Goal: Find contact information: Find contact information

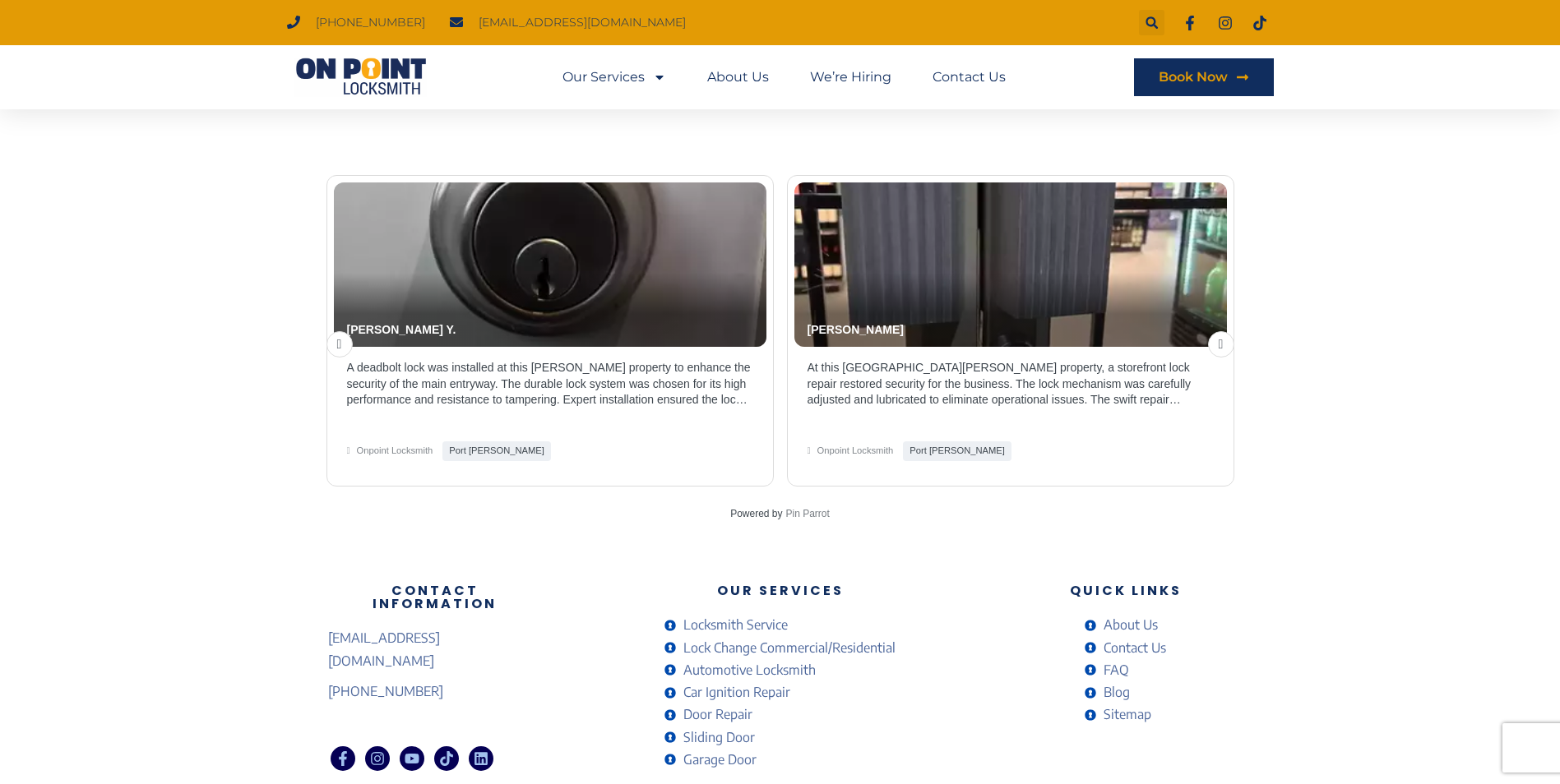
scroll to position [3444, 0]
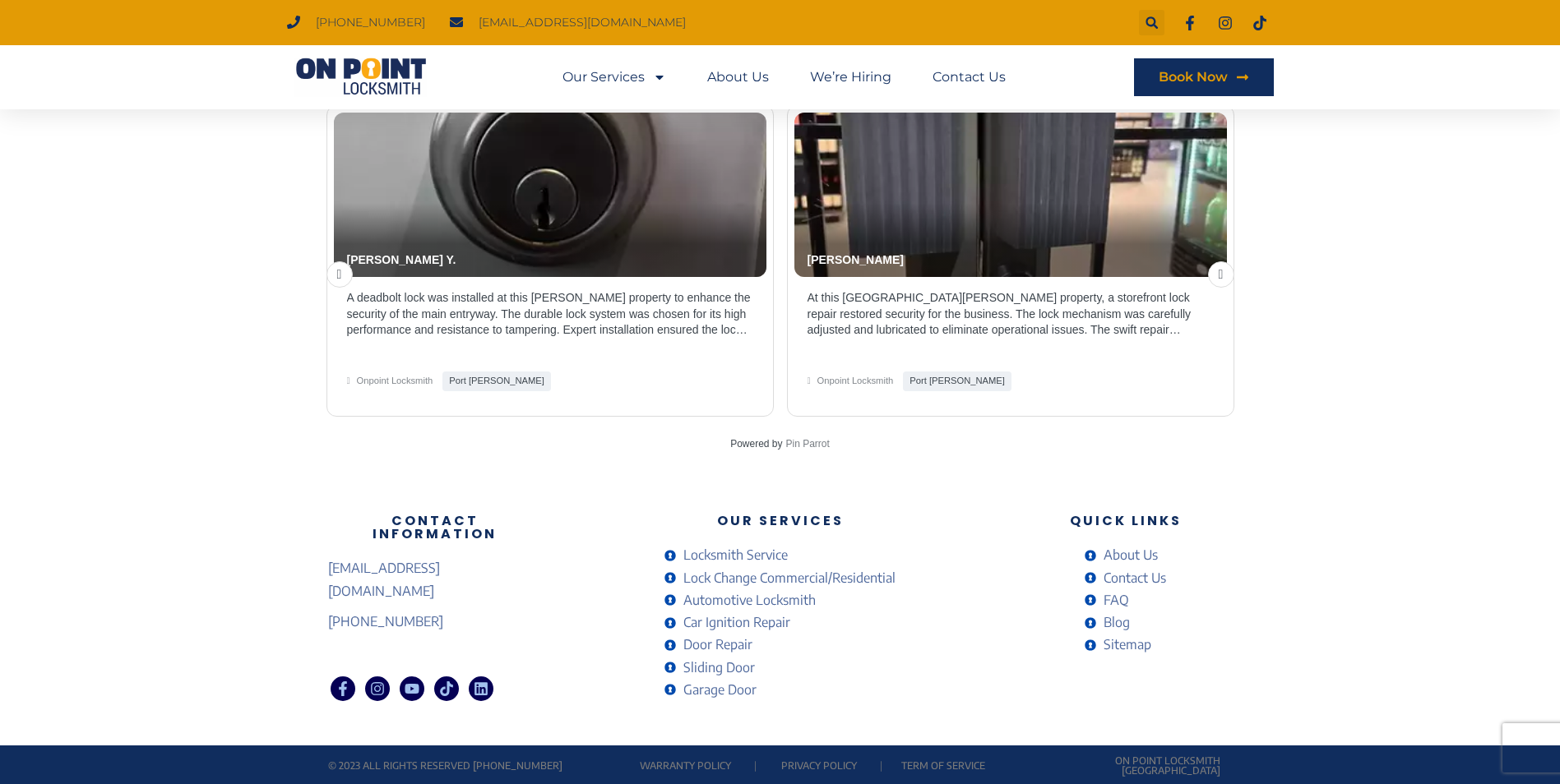
click at [1155, 579] on span "Contact Us" at bounding box center [1133, 578] width 66 height 22
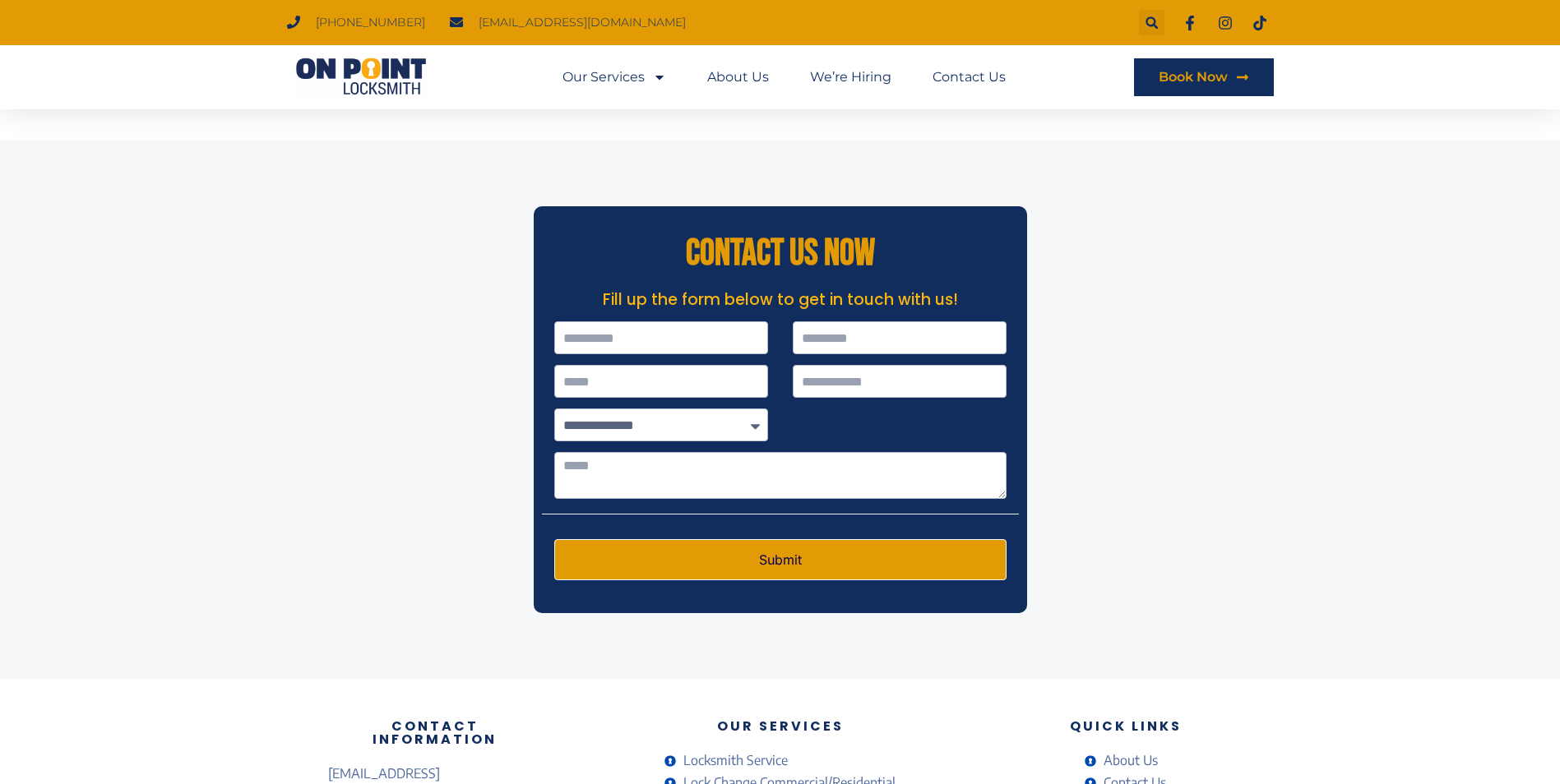
scroll to position [4552, 0]
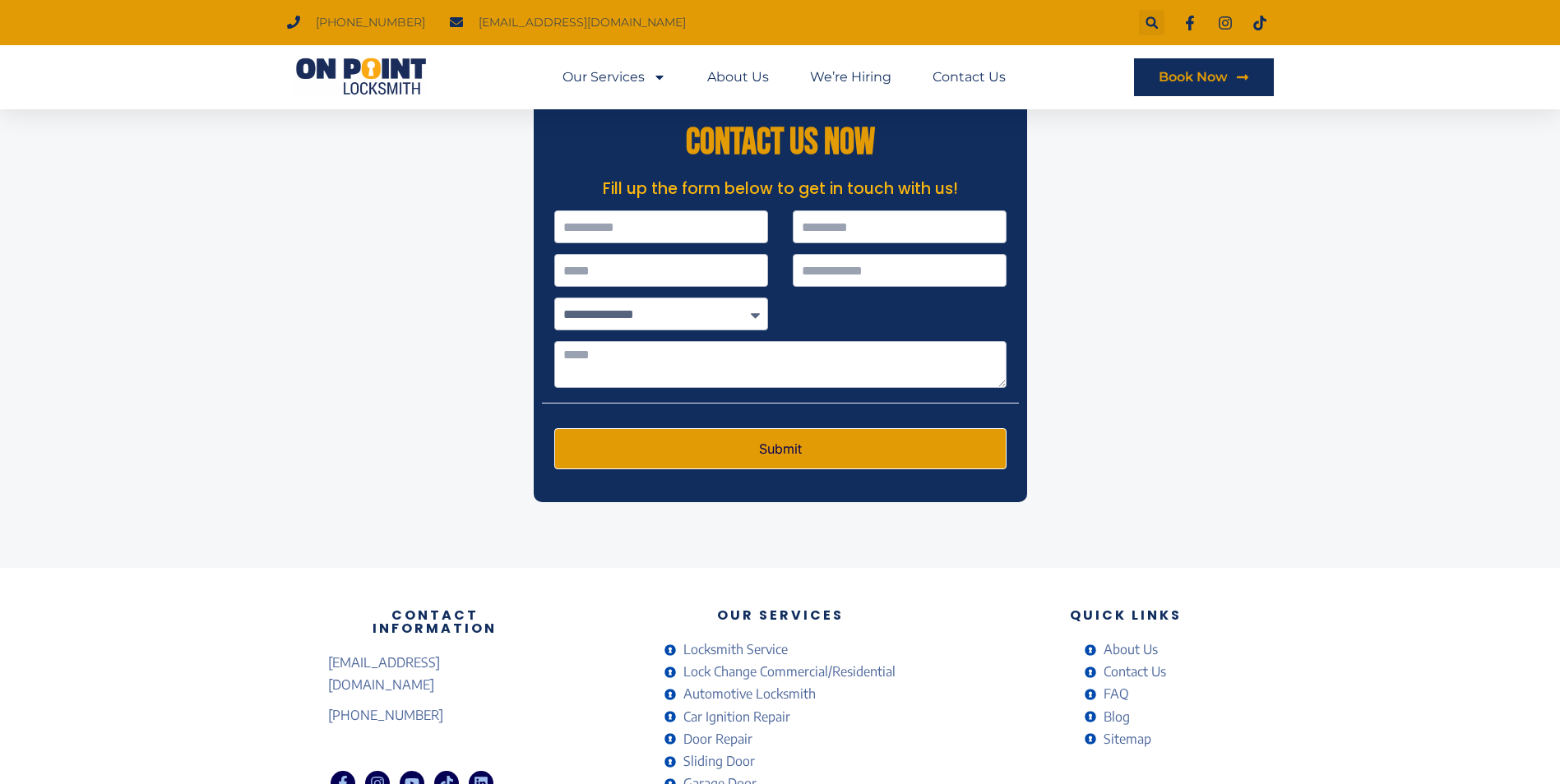
click at [1140, 639] on span "About Us" at bounding box center [1129, 649] width 58 height 22
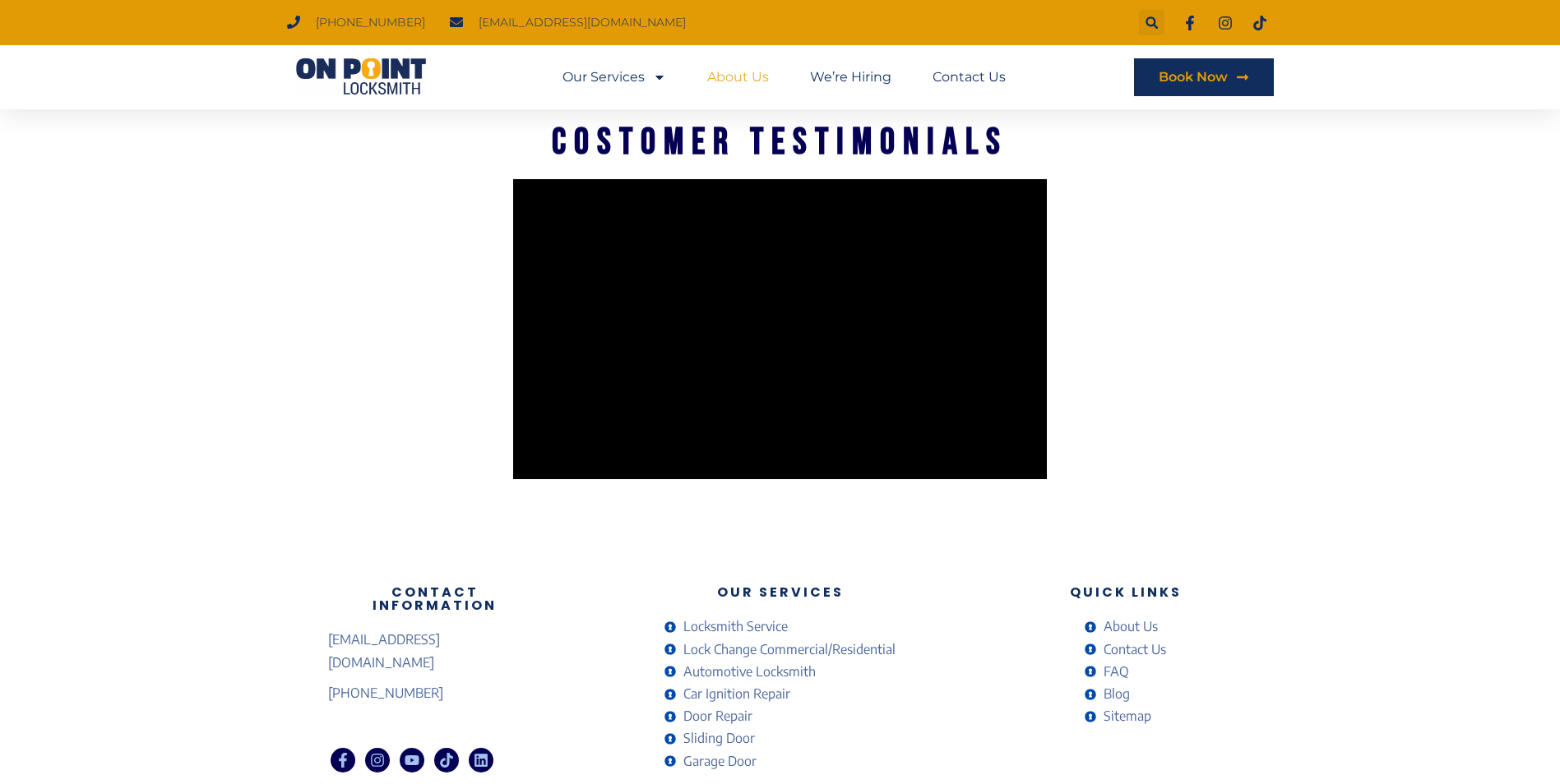
scroll to position [2823, 0]
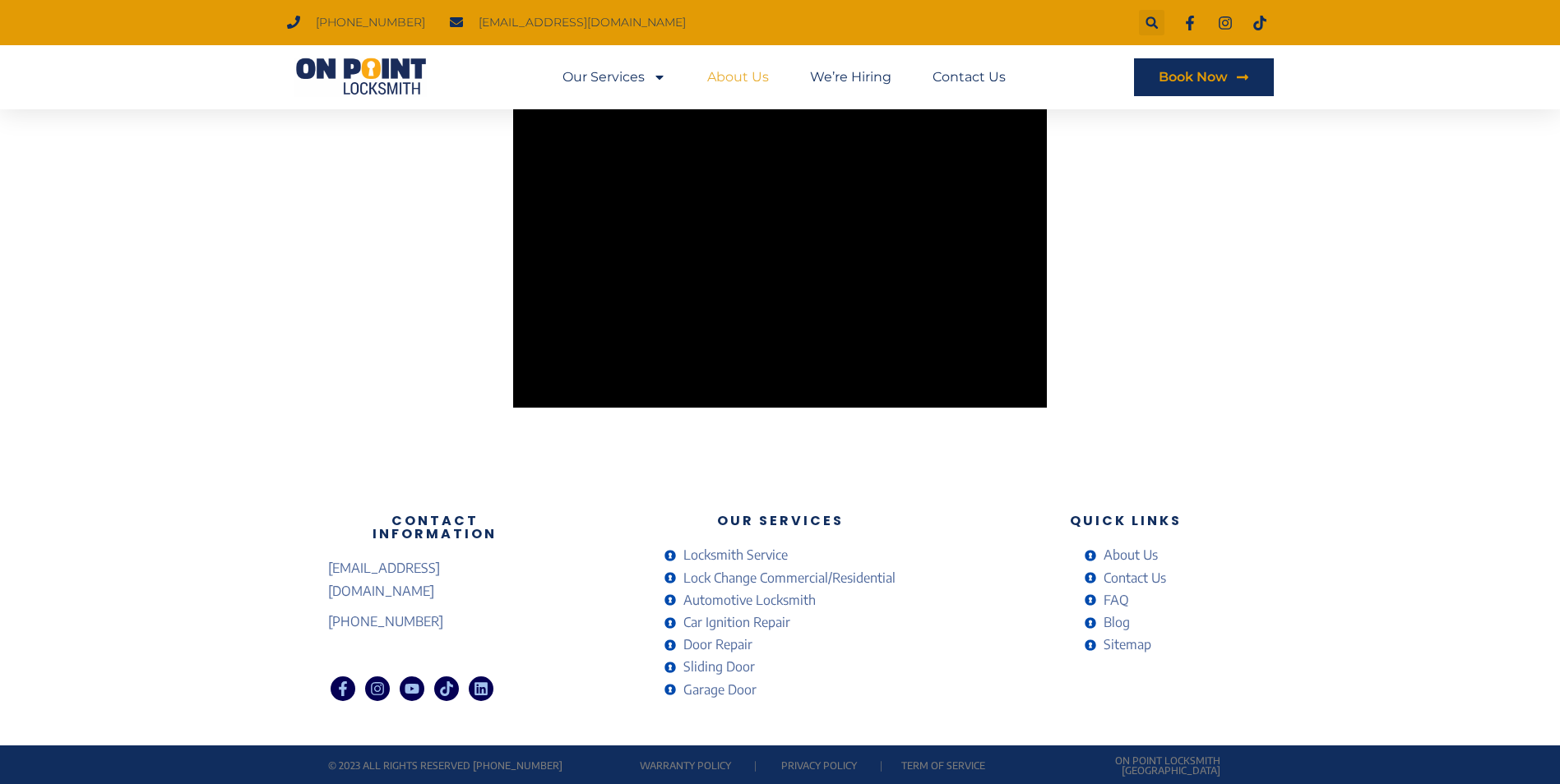
click at [1134, 579] on span "Contact Us" at bounding box center [1133, 578] width 66 height 22
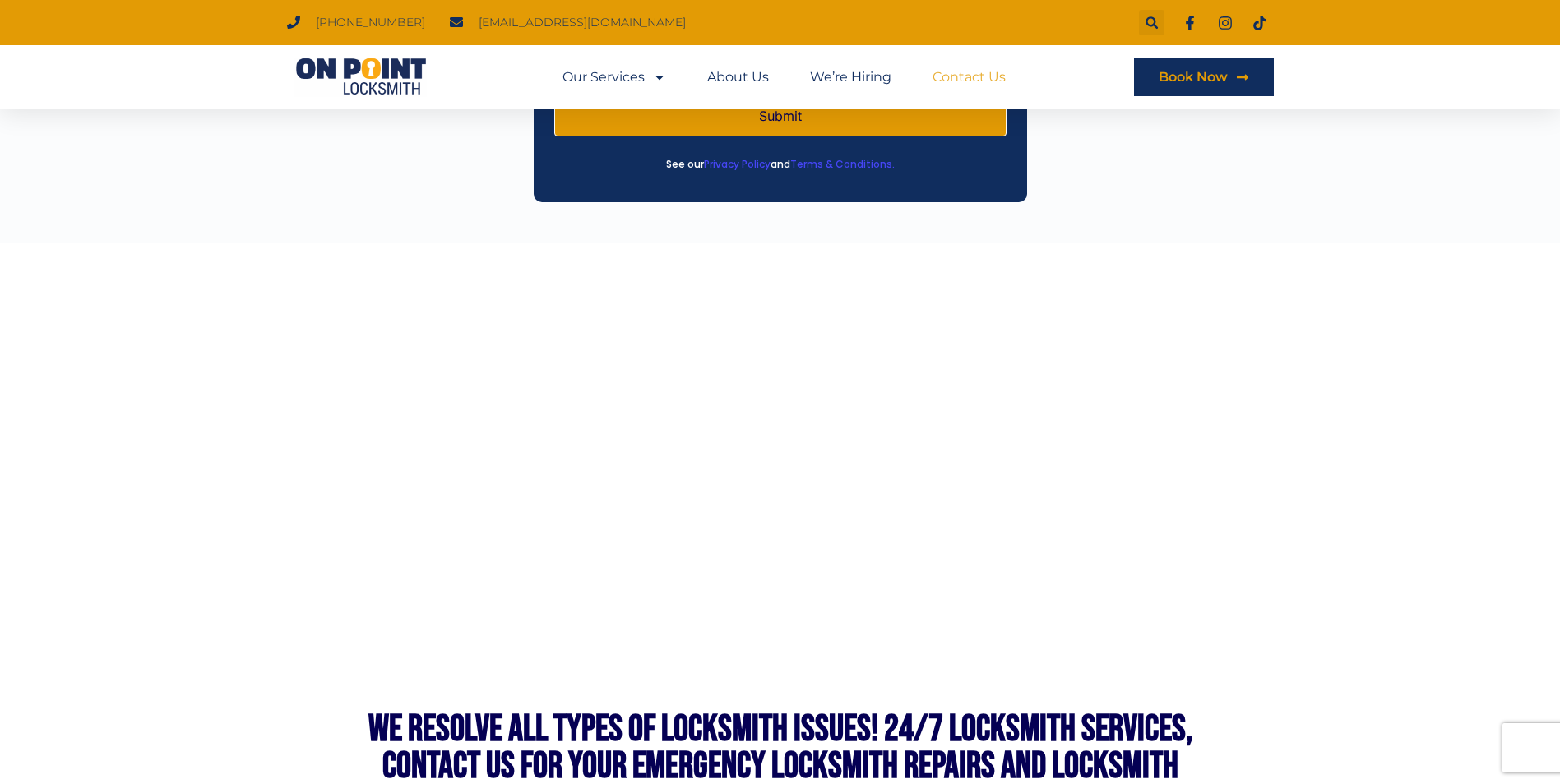
scroll to position [987, 0]
